Goal: Complete application form

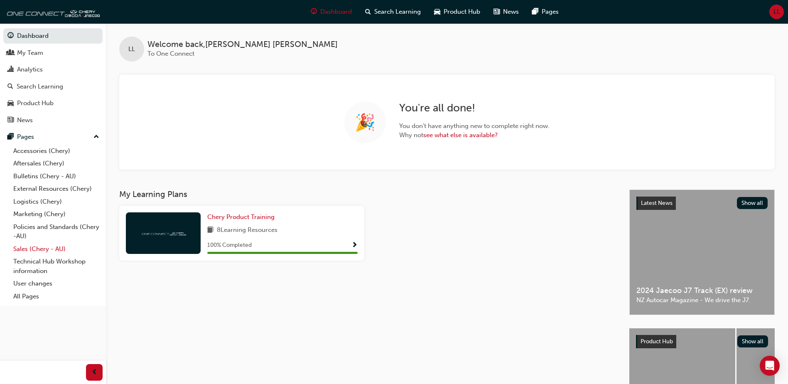
click at [46, 249] on link "Sales (Chery - AU)" at bounding box center [56, 249] width 93 height 13
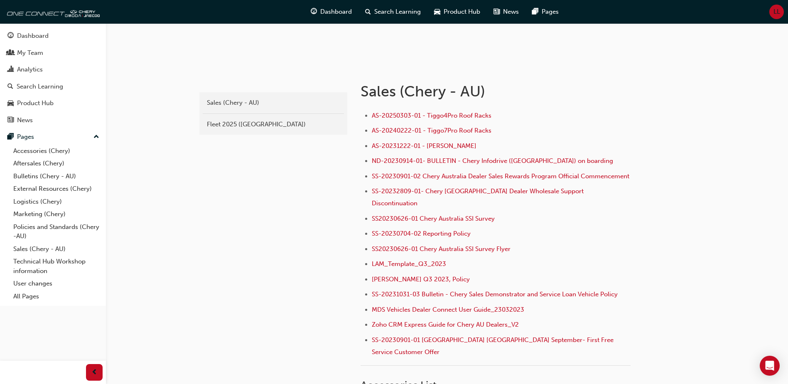
scroll to position [125, 0]
click at [247, 126] on div "Fleet 2025 ([GEOGRAPHIC_DATA])" at bounding box center [273, 124] width 133 height 10
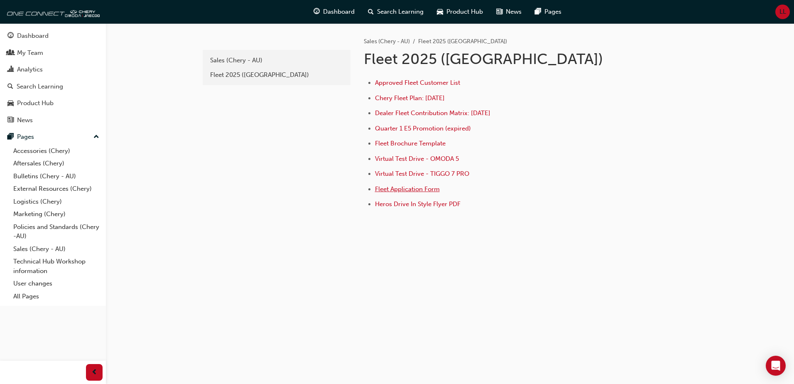
click at [427, 191] on span "Fleet Application Form" at bounding box center [407, 188] width 65 height 7
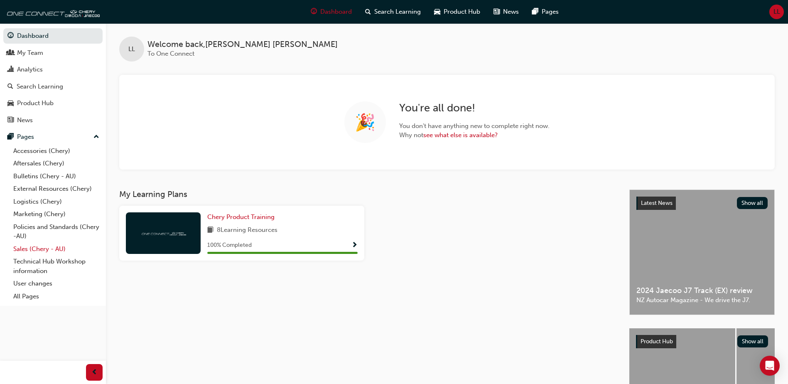
click at [44, 250] on link "Sales (Chery - AU)" at bounding box center [56, 249] width 93 height 13
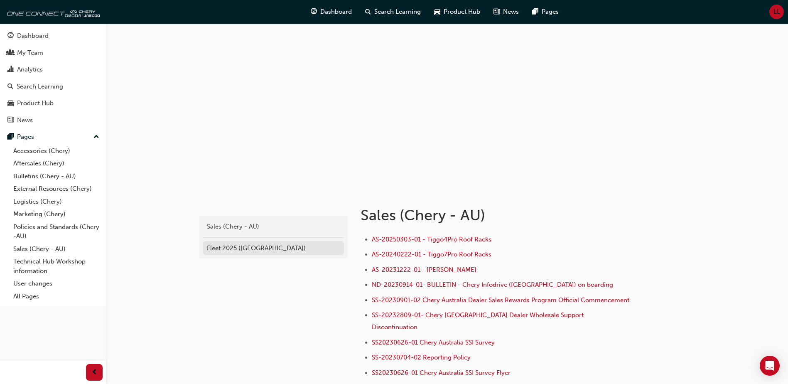
click at [266, 251] on div "Fleet 2025 ([GEOGRAPHIC_DATA])" at bounding box center [273, 248] width 133 height 10
click at [228, 250] on div "Fleet 2025 ([GEOGRAPHIC_DATA])" at bounding box center [273, 248] width 133 height 10
